Goal: Navigation & Orientation: Go to known website

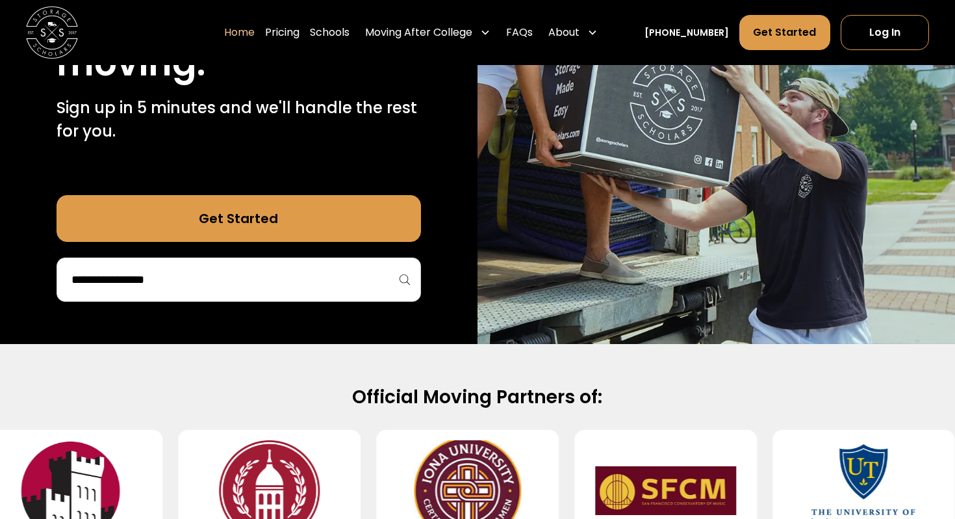
scroll to position [268, 0]
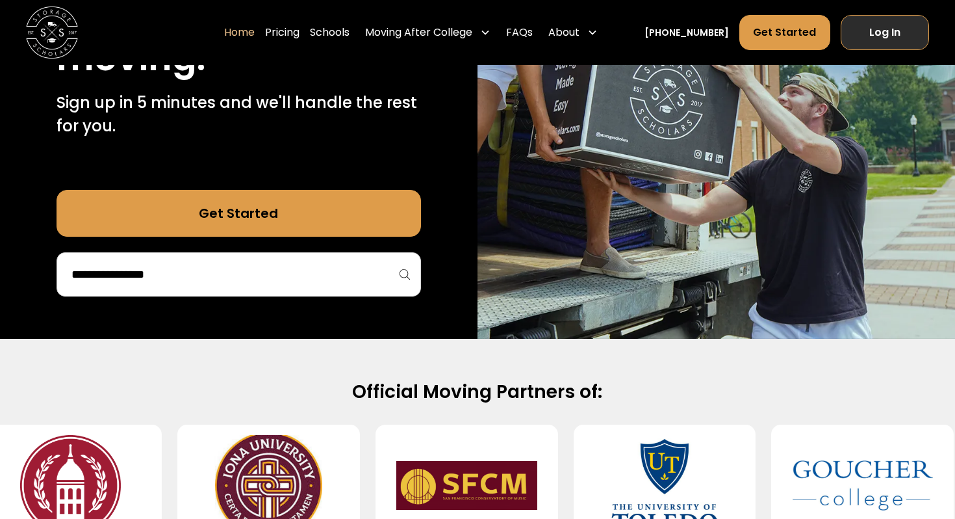
click at [868, 26] on link "Log In" at bounding box center [885, 32] width 88 height 35
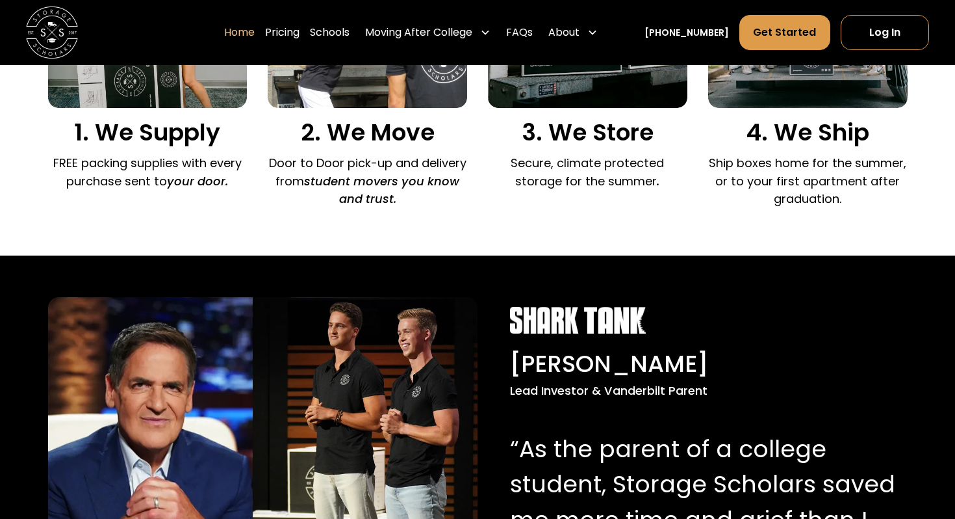
scroll to position [1063, 0]
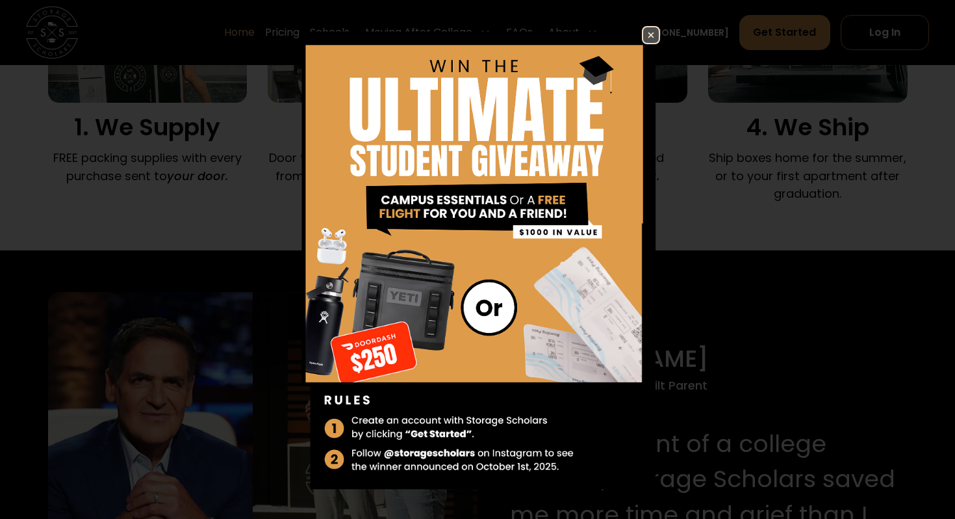
click at [648, 38] on img at bounding box center [651, 35] width 16 height 16
